Goal: Find specific page/section: Find specific page/section

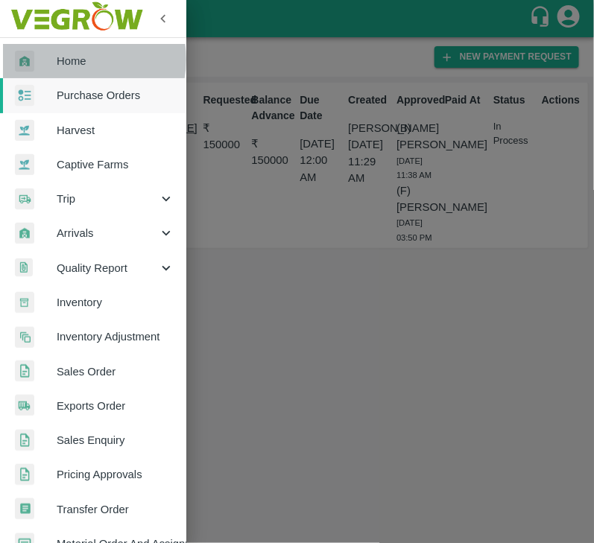
click at [74, 60] on span "Home" at bounding box center [116, 61] width 118 height 16
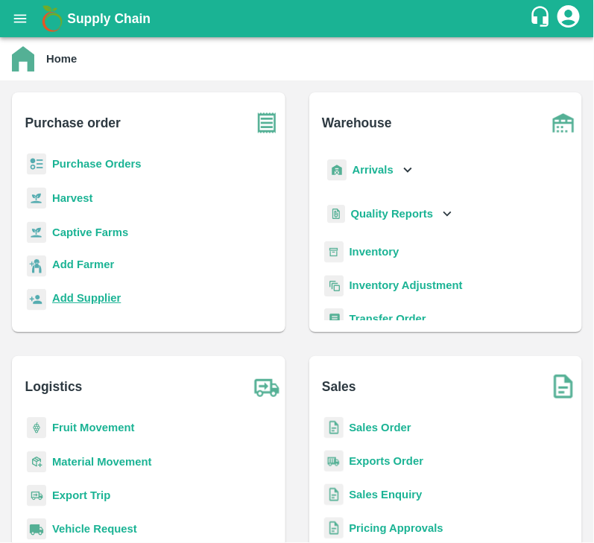
click at [75, 298] on b "Add Supplier" at bounding box center [86, 298] width 69 height 12
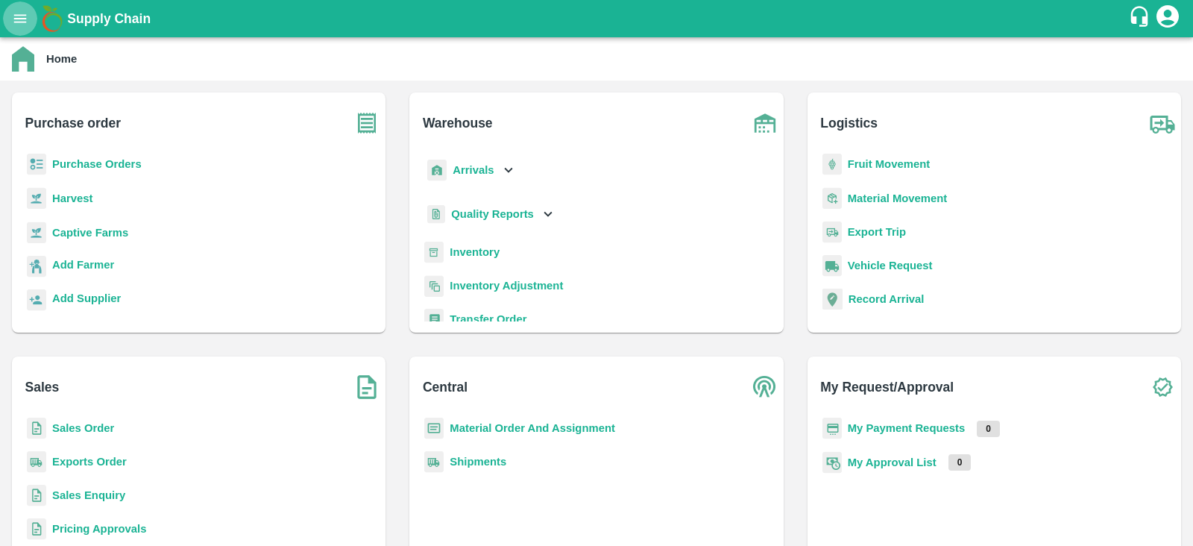
click at [26, 10] on icon "open drawer" at bounding box center [20, 18] width 16 height 16
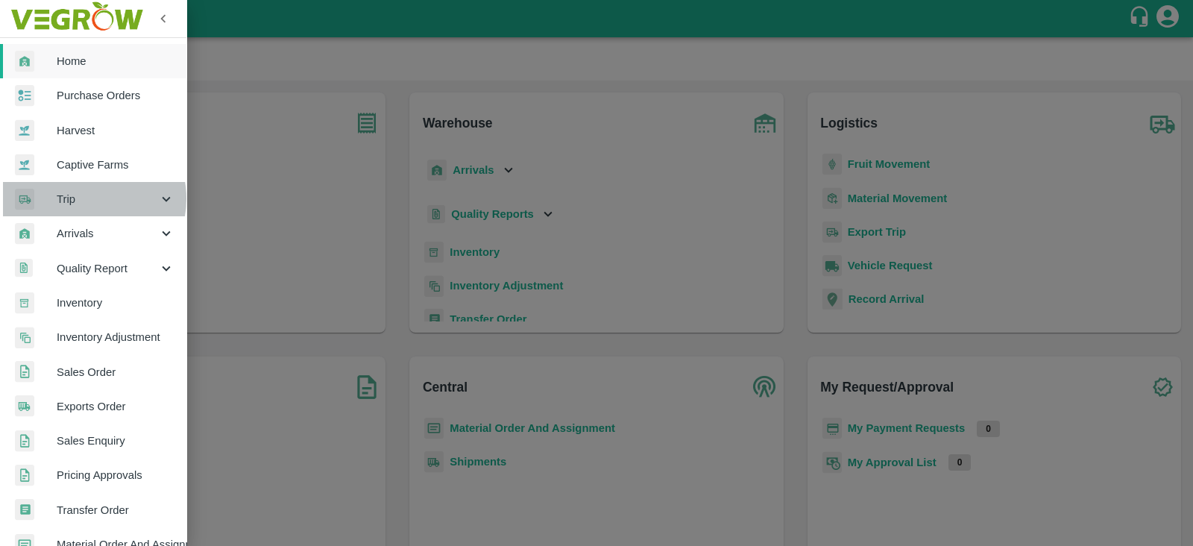
click at [87, 198] on span "Trip" at bounding box center [107, 199] width 101 height 16
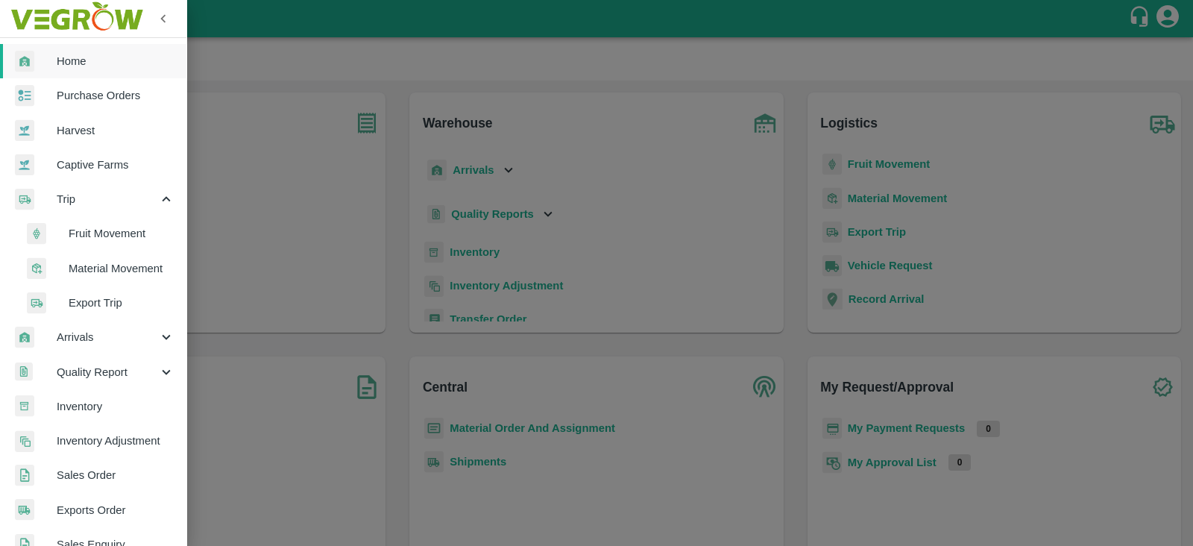
click at [113, 230] on span "Fruit Movement" at bounding box center [122, 233] width 106 height 16
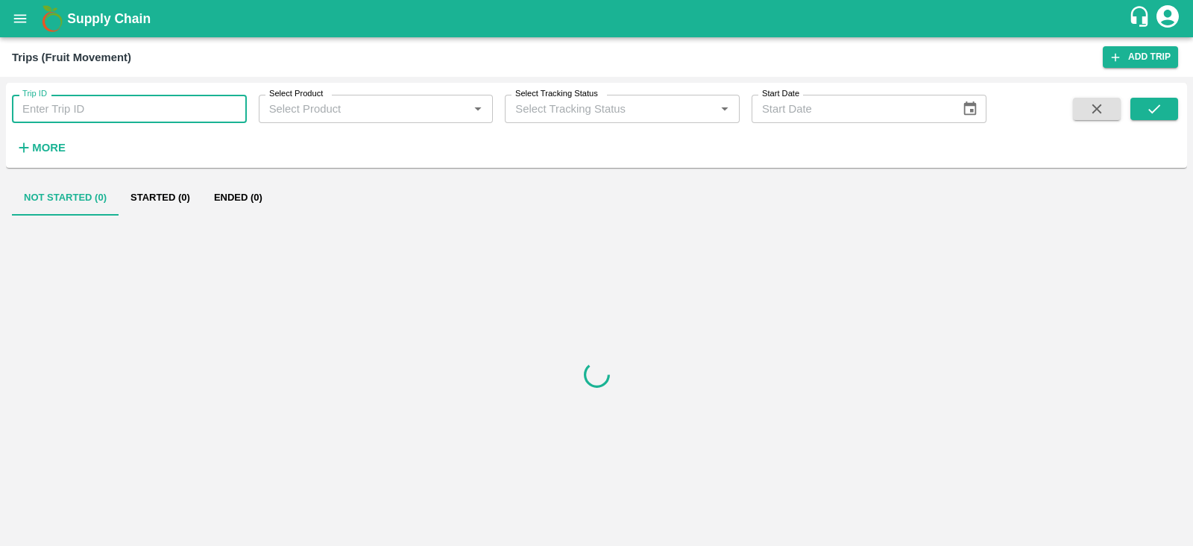
click at [125, 116] on input "Trip ID" at bounding box center [129, 109] width 235 height 28
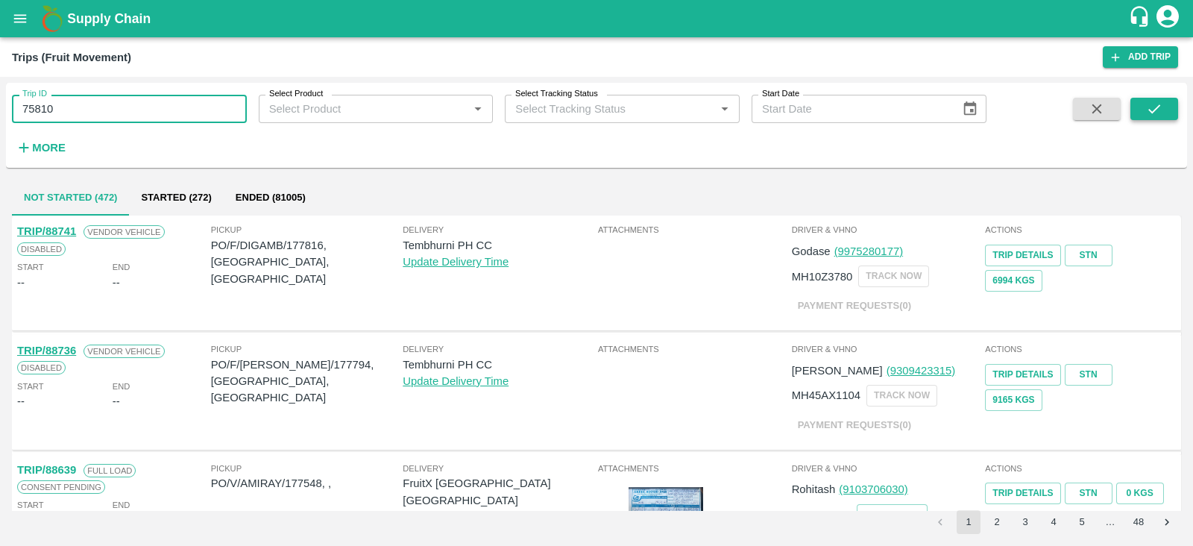
type input "75810"
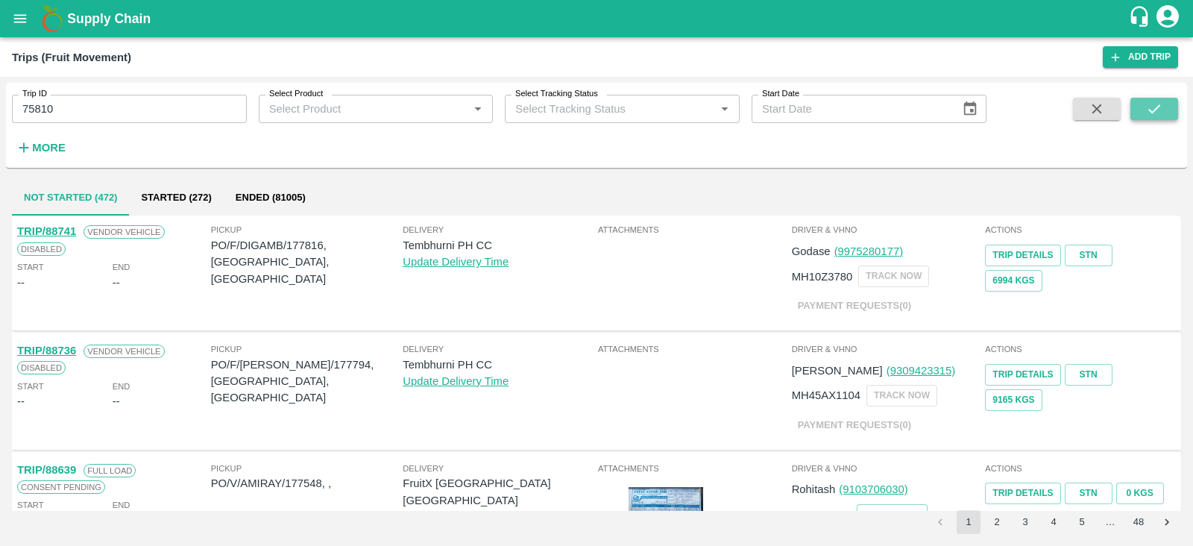
click at [593, 115] on button "submit" at bounding box center [1154, 109] width 48 height 22
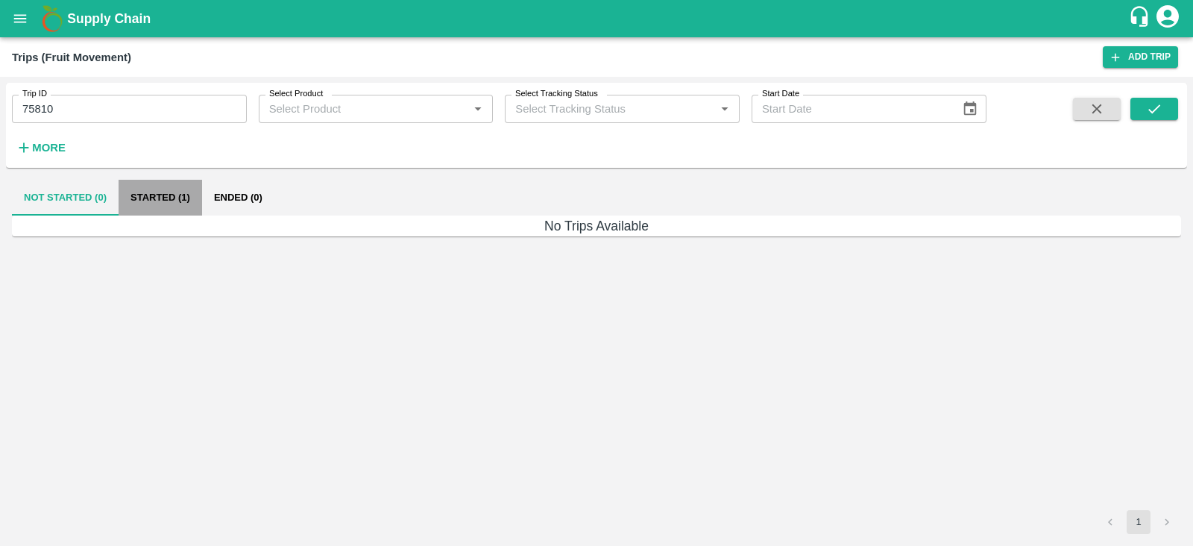
click at [162, 198] on button "Started (1)" at bounding box center [160, 198] width 83 height 36
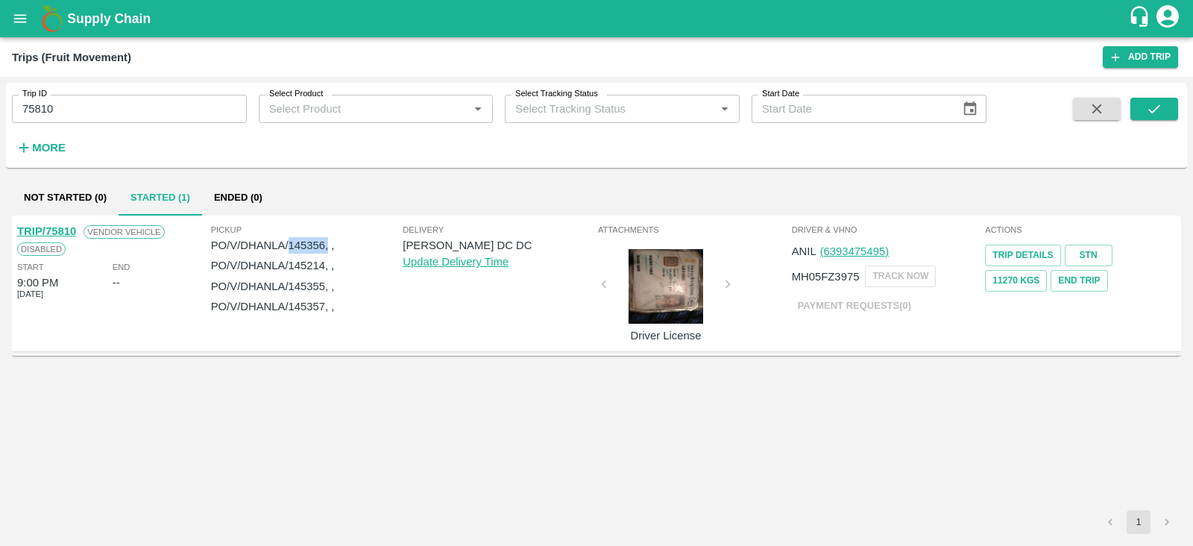
drag, startPoint x: 291, startPoint y: 244, endPoint x: 327, endPoint y: 241, distance: 35.9
click at [327, 241] on p "PO/V/DHANLA/145356, ," at bounding box center [307, 245] width 192 height 16
copy p "145356,"
click at [593, 253] on link "Trip Details" at bounding box center [1022, 256] width 75 height 22
click at [25, 7] on button "open drawer" at bounding box center [20, 18] width 34 height 34
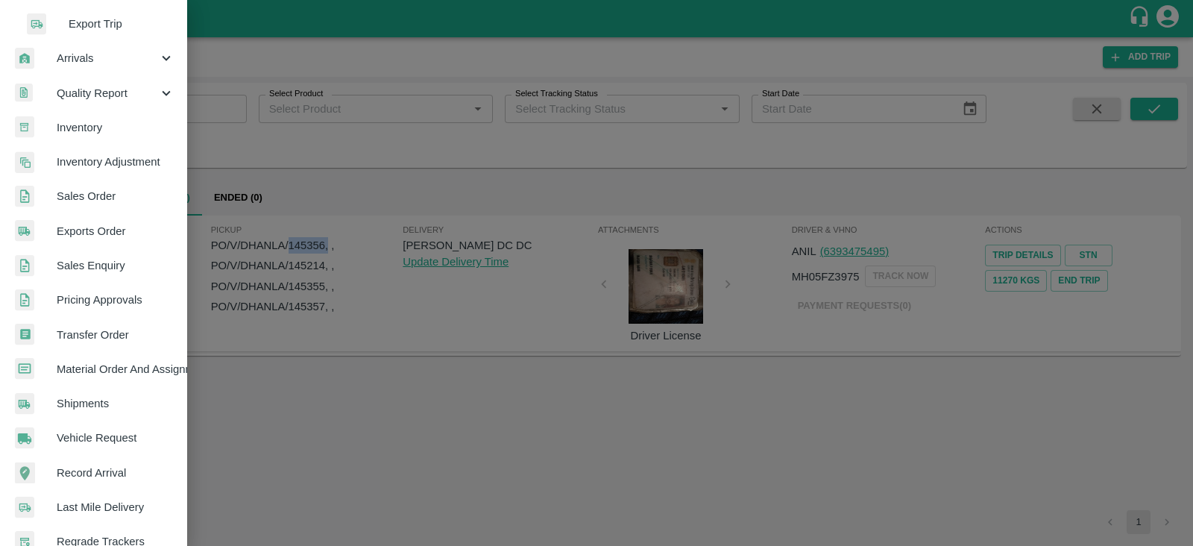
scroll to position [280, 0]
click at [83, 394] on span "Shipments" at bounding box center [116, 402] width 118 height 16
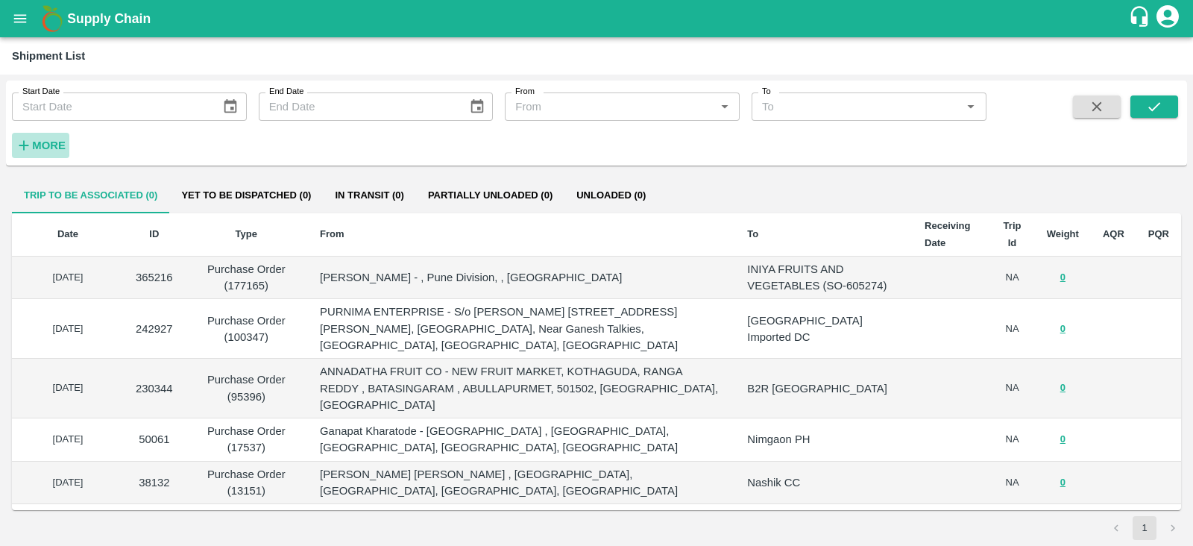
click at [60, 146] on strong "More" at bounding box center [49, 145] width 34 height 12
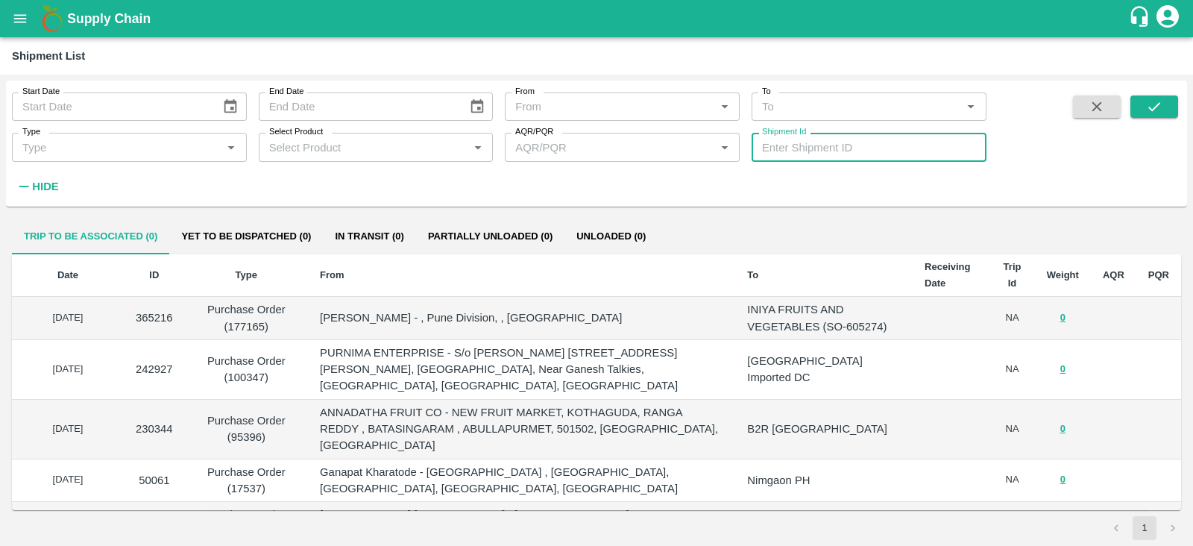
click at [593, 139] on input "Shipment Id" at bounding box center [868, 147] width 235 height 28
paste input "315916"
type input "315916"
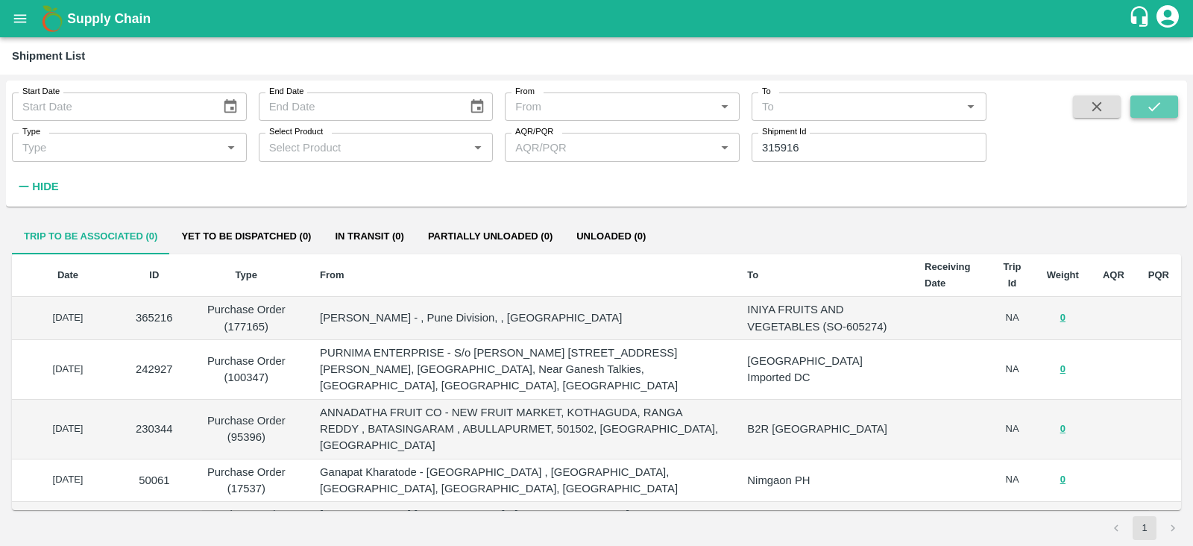
click at [593, 98] on icon "submit" at bounding box center [1154, 106] width 16 height 16
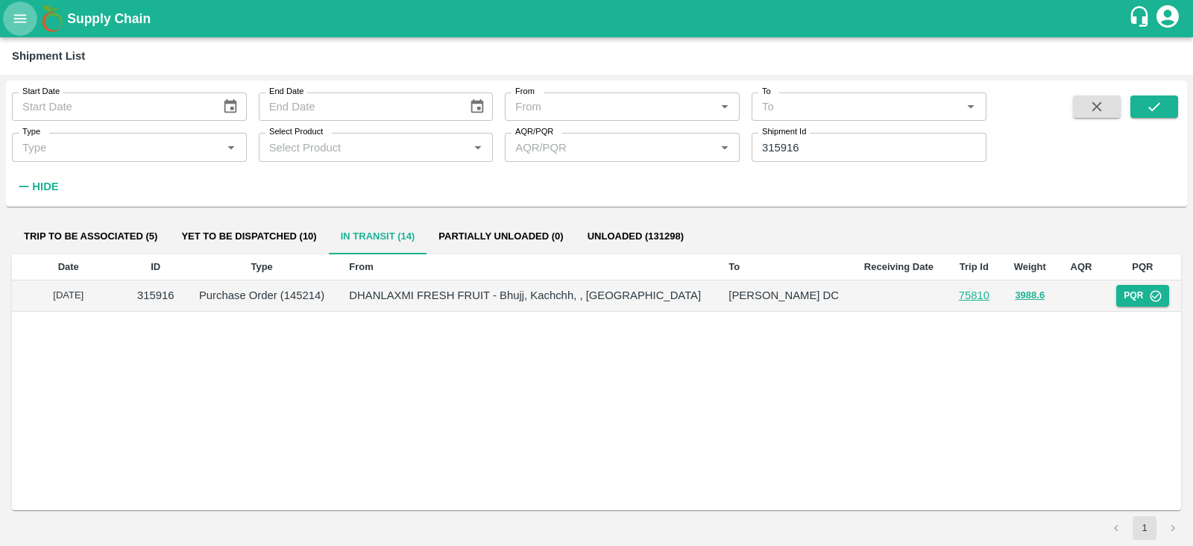
click at [17, 13] on icon "open drawer" at bounding box center [20, 18] width 16 height 16
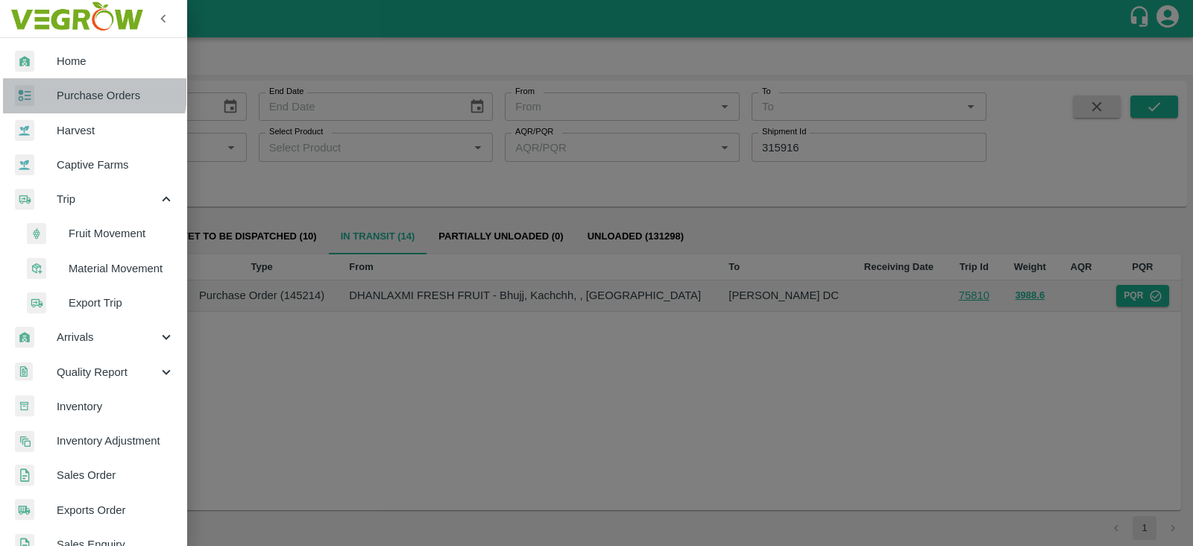
click at [78, 92] on span "Purchase Orders" at bounding box center [116, 95] width 118 height 16
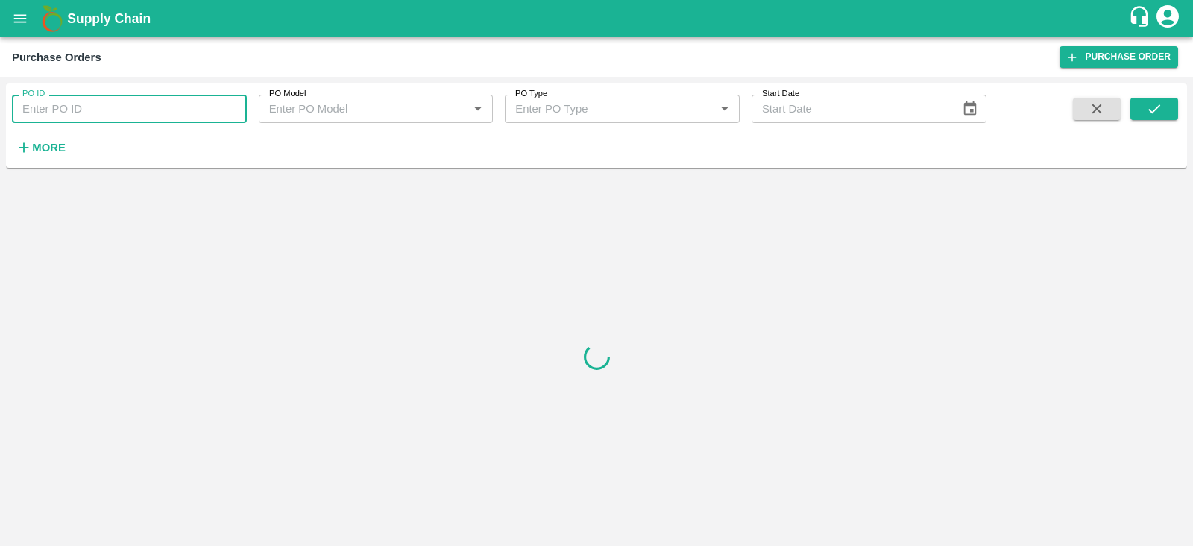
click at [95, 104] on input "PO ID" at bounding box center [129, 109] width 235 height 28
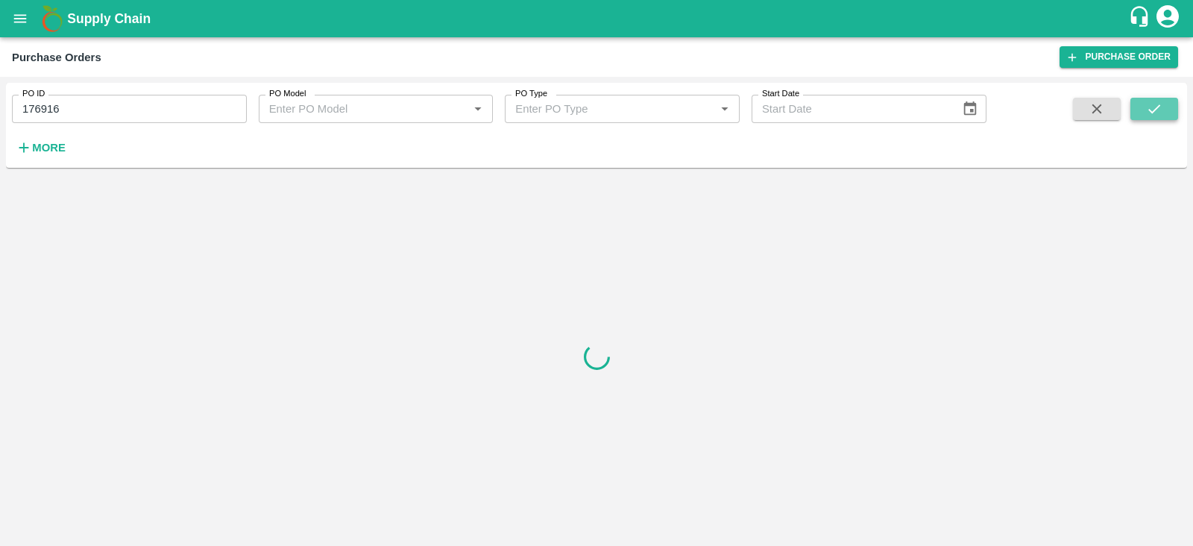
click at [593, 110] on icon "submit" at bounding box center [1154, 109] width 16 height 16
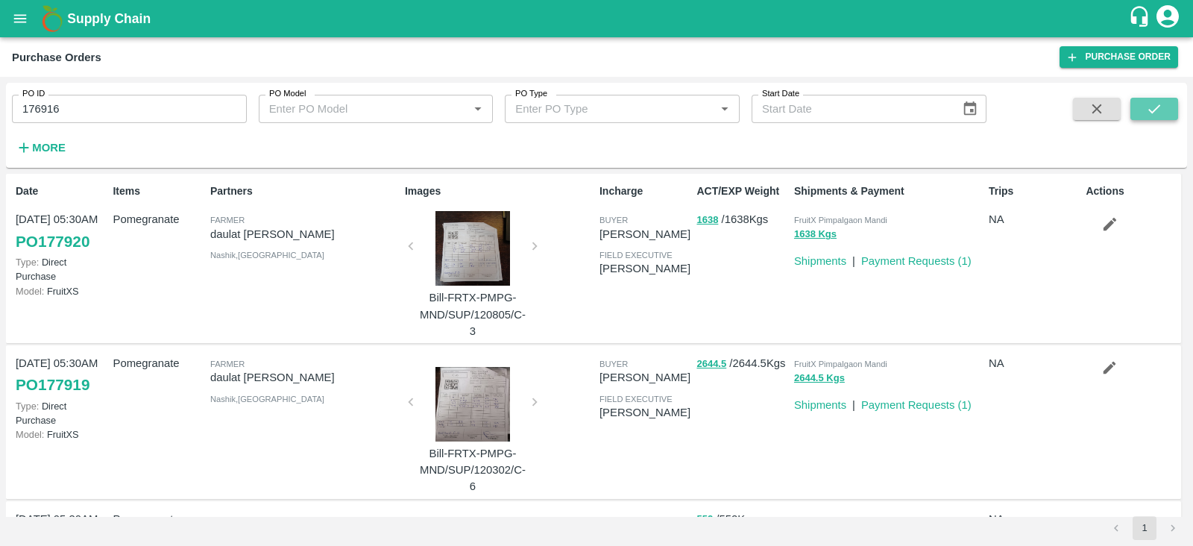
click at [593, 110] on button "submit" at bounding box center [1154, 109] width 48 height 22
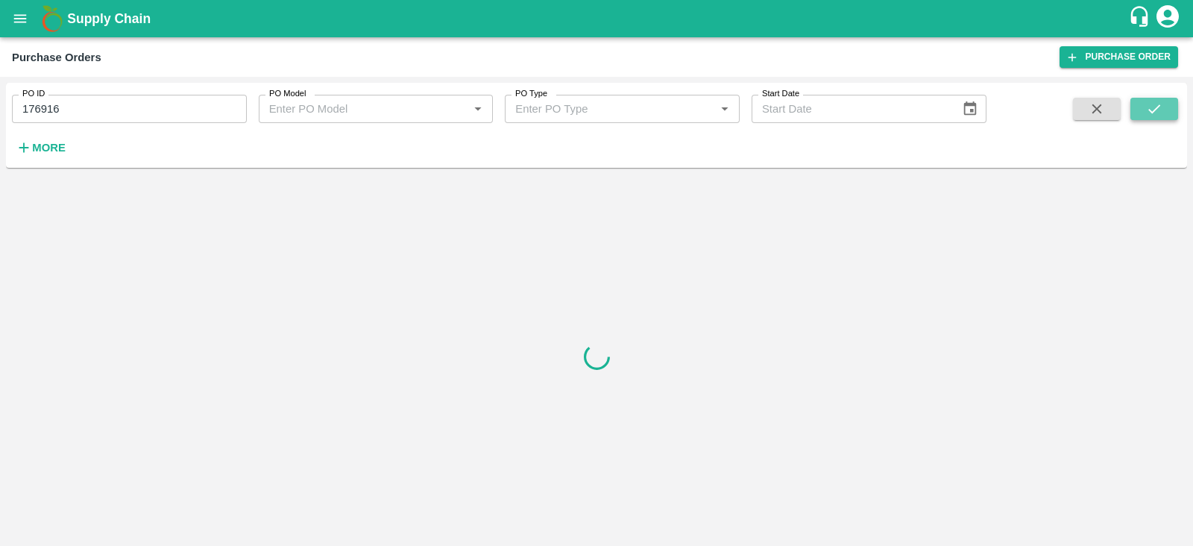
click at [593, 107] on icon "submit" at bounding box center [1154, 109] width 16 height 16
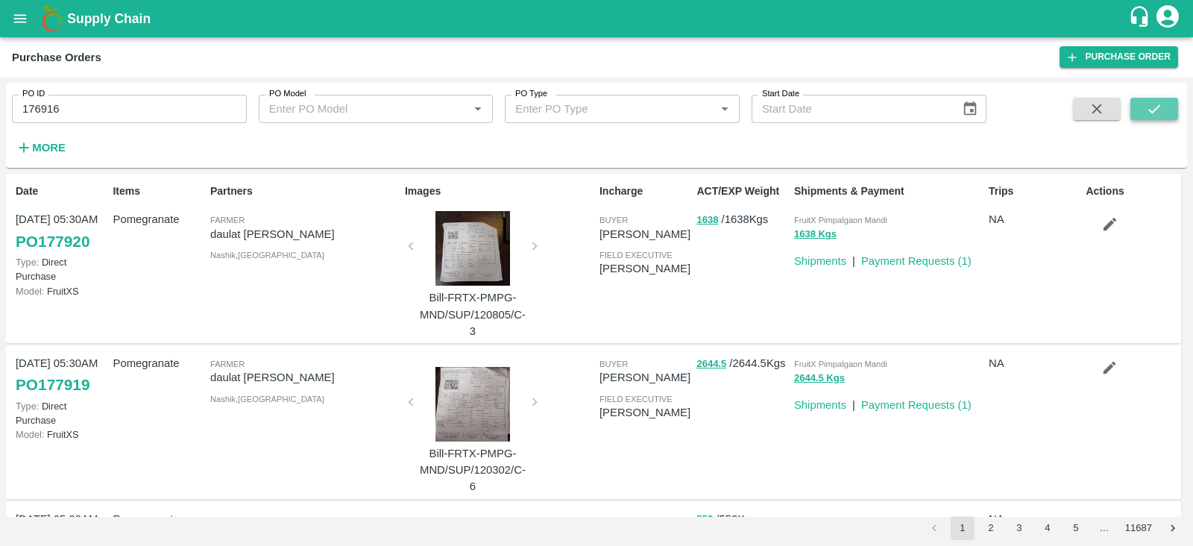
click at [593, 107] on icon "submit" at bounding box center [1154, 109] width 16 height 16
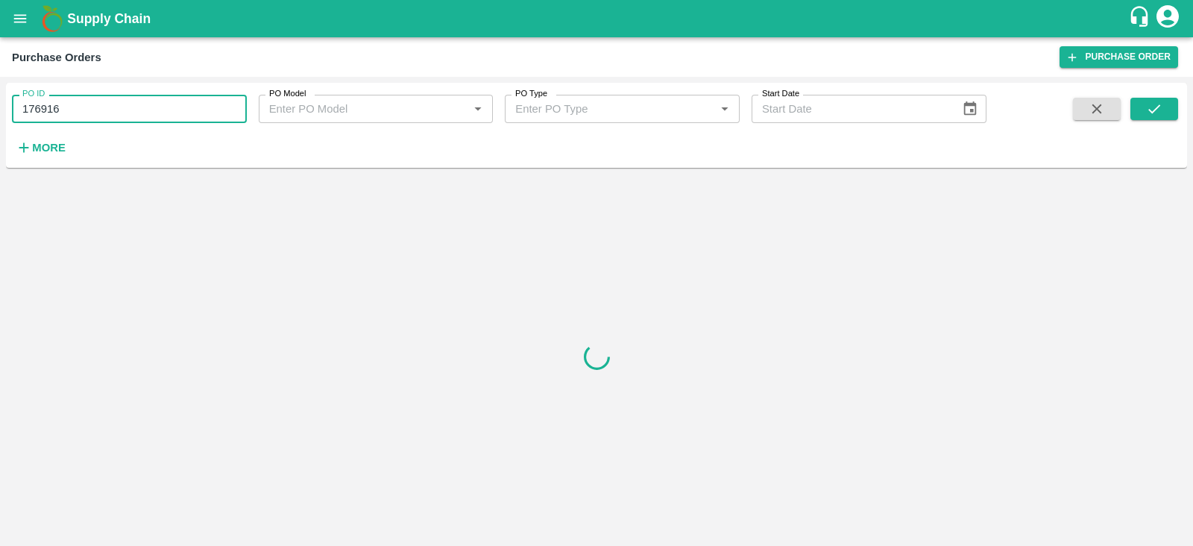
click at [101, 107] on input "176916" at bounding box center [129, 109] width 235 height 28
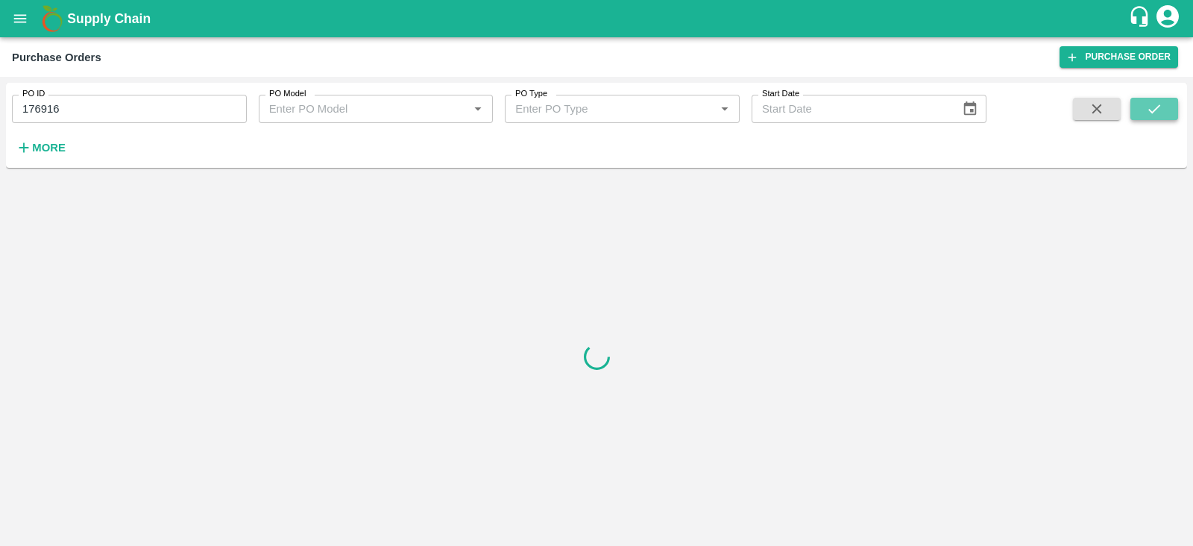
click at [593, 113] on icon "submit" at bounding box center [1154, 109] width 16 height 16
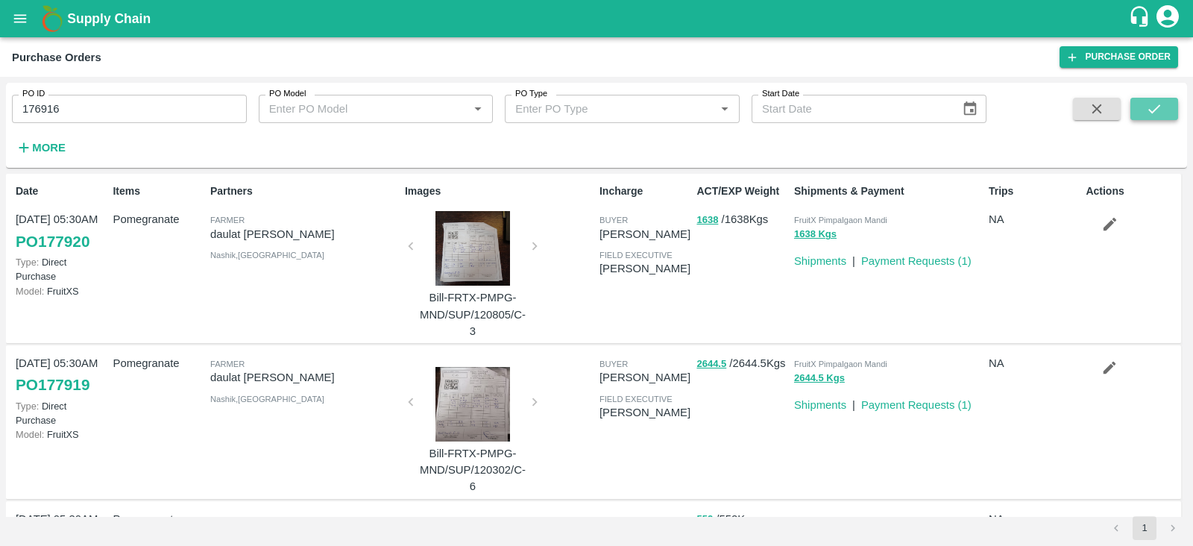
click at [593, 113] on icon "submit" at bounding box center [1154, 109] width 16 height 16
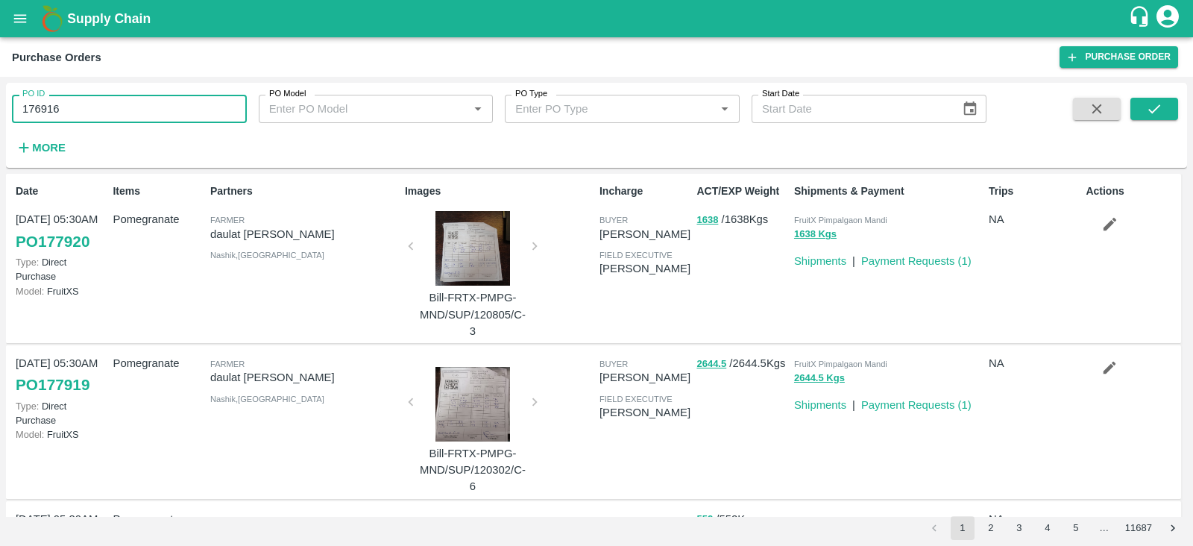
click at [130, 113] on input "176916" at bounding box center [129, 109] width 235 height 28
click at [117, 110] on input "17691" at bounding box center [129, 109] width 235 height 28
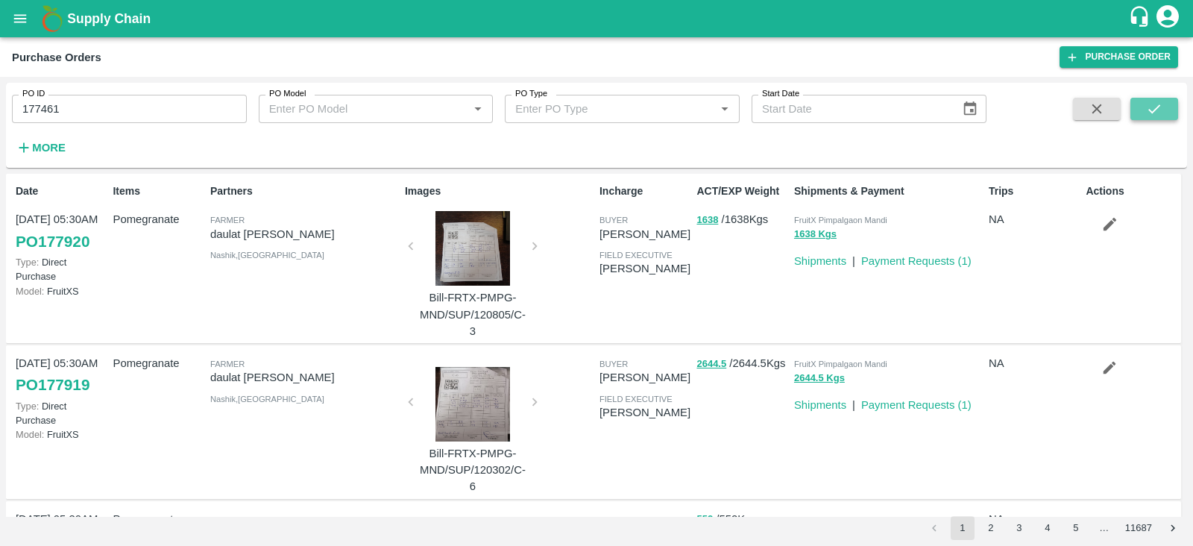
click at [593, 113] on icon "submit" at bounding box center [1154, 109] width 16 height 16
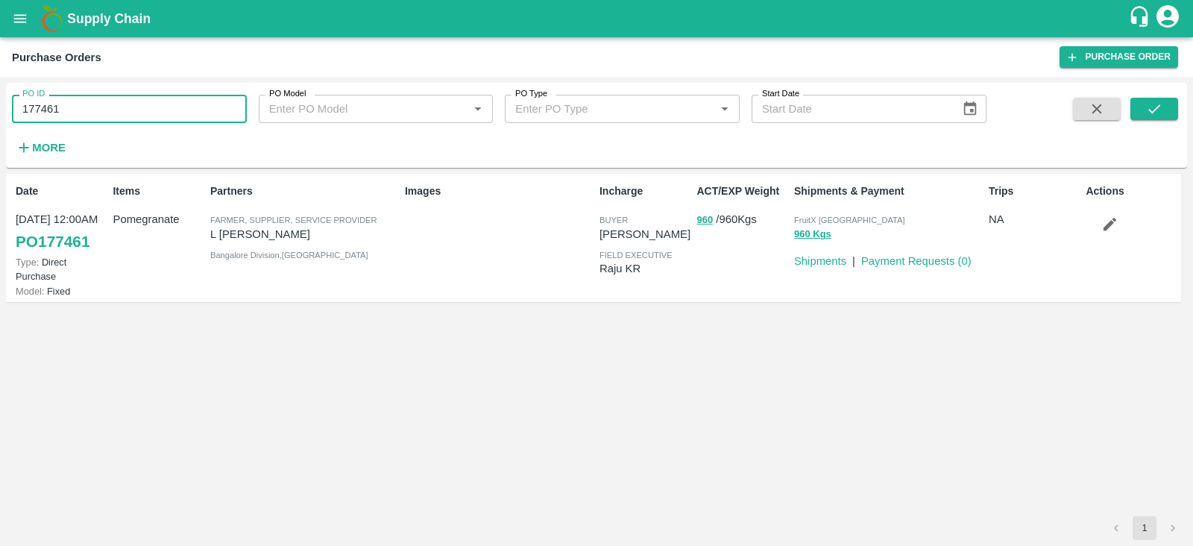
click at [78, 115] on input "177461" at bounding box center [129, 109] width 235 height 28
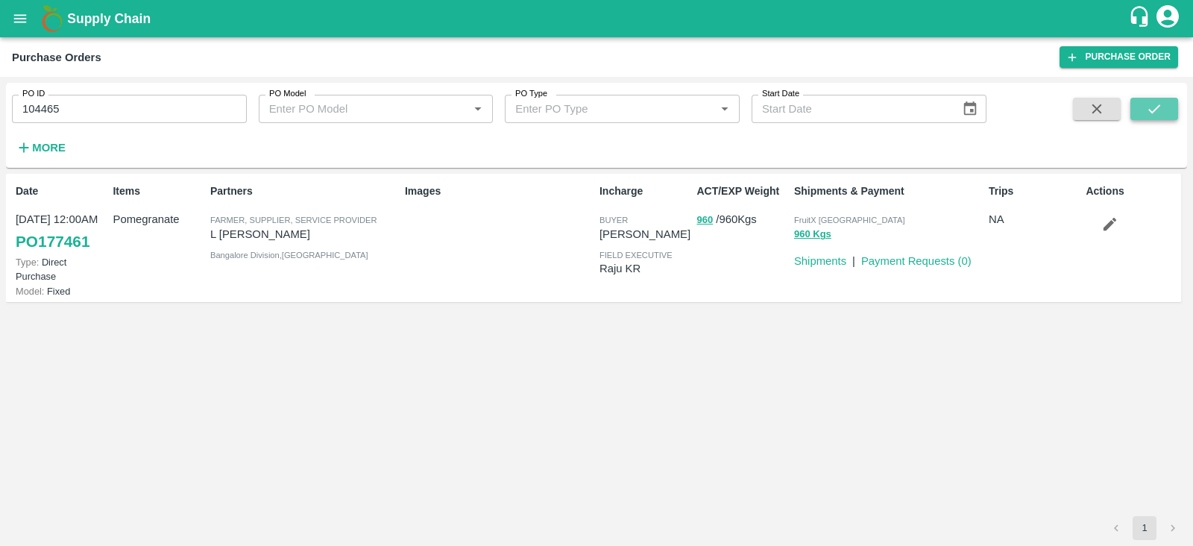
click at [593, 107] on icon "submit" at bounding box center [1154, 109] width 16 height 16
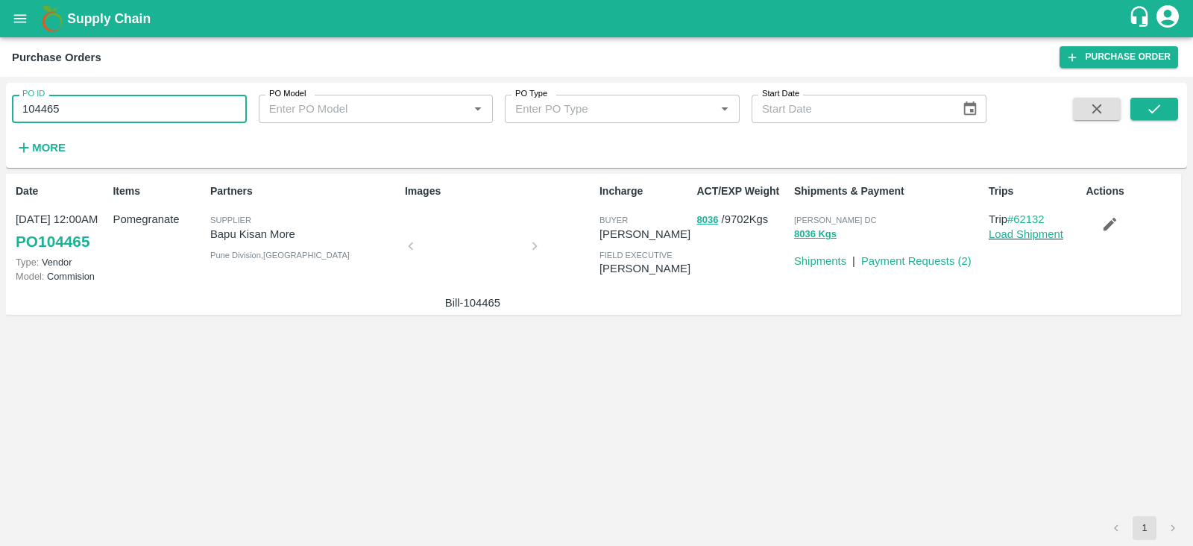
click at [79, 113] on input "104465" at bounding box center [129, 109] width 235 height 28
type input "105249"
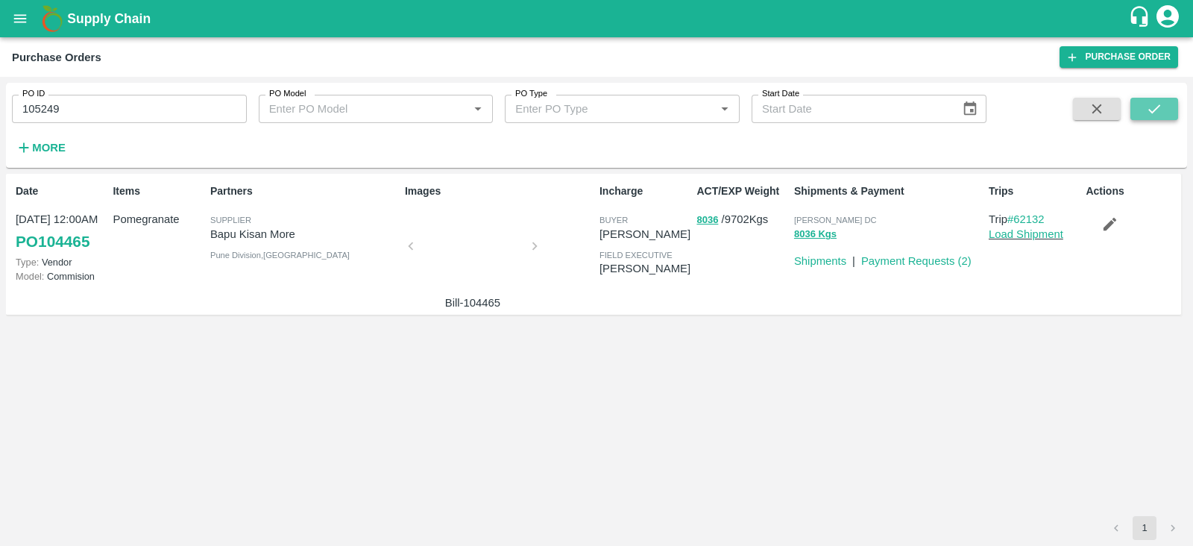
click at [593, 108] on button "submit" at bounding box center [1154, 109] width 48 height 22
